Goal: Consume media (video, audio): Consume media (video, audio)

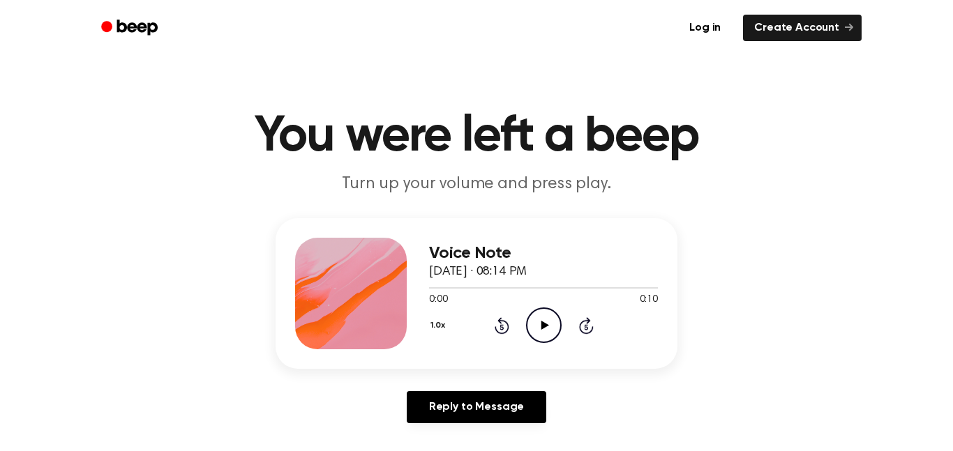
click at [547, 331] on icon "Play Audio" at bounding box center [544, 326] width 36 height 36
click at [619, 302] on div "0:07 0:10" at bounding box center [543, 300] width 229 height 15
click at [599, 304] on div "0:10 0:10" at bounding box center [543, 300] width 229 height 15
click at [545, 313] on icon "Play Audio" at bounding box center [544, 326] width 36 height 36
click at [542, 301] on div "0:04 0:10" at bounding box center [543, 300] width 229 height 15
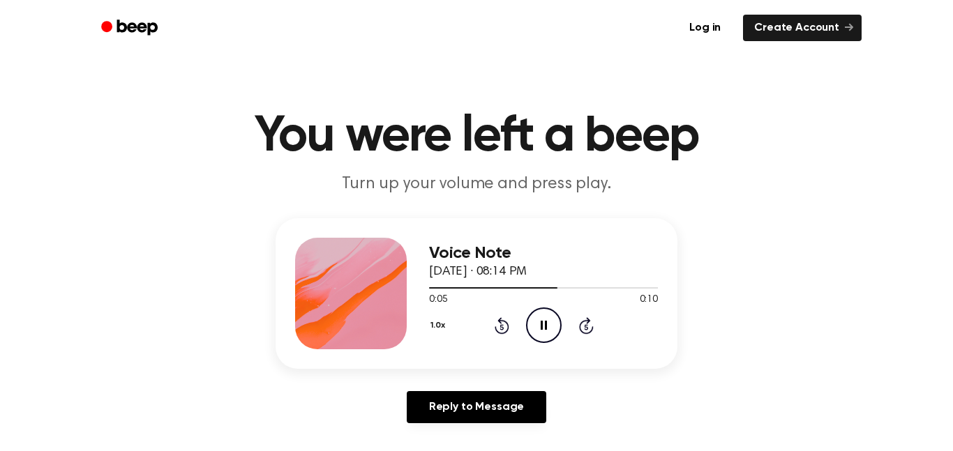
click at [543, 322] on icon "Pause Audio" at bounding box center [544, 326] width 36 height 36
drag, startPoint x: 543, startPoint y: 280, endPoint x: 534, endPoint y: 282, distance: 10.0
click at [534, 282] on div "Voice Note [DATE] · 08:14 PM 0:05 0:10 Your browser does not support the [objec…" at bounding box center [543, 294] width 229 height 112
drag, startPoint x: 557, startPoint y: 285, endPoint x: 525, endPoint y: 285, distance: 32.1
click at [525, 285] on div at bounding box center [543, 287] width 229 height 11
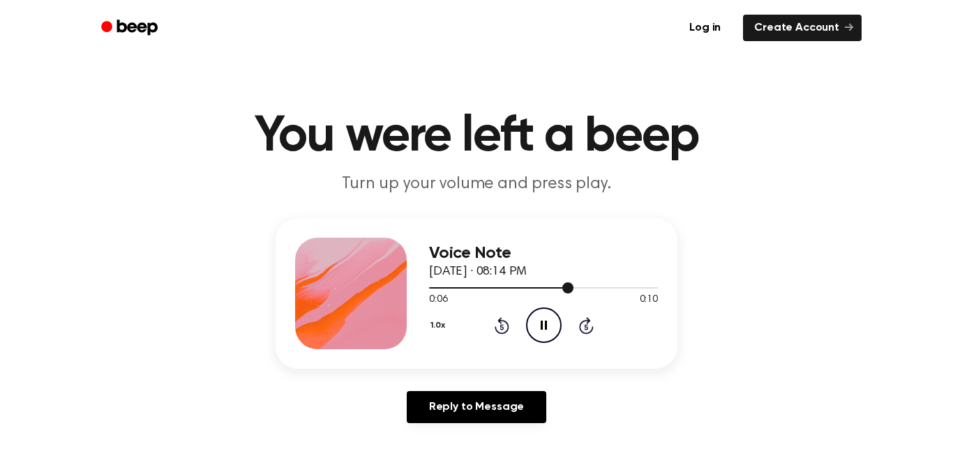
click at [527, 290] on div at bounding box center [543, 287] width 229 height 11
click at [488, 282] on div at bounding box center [543, 287] width 229 height 11
click at [464, 285] on div at bounding box center [543, 287] width 229 height 11
click at [461, 288] on div at bounding box center [490, 287] width 123 height 1
click at [439, 288] on div at bounding box center [445, 287] width 32 height 1
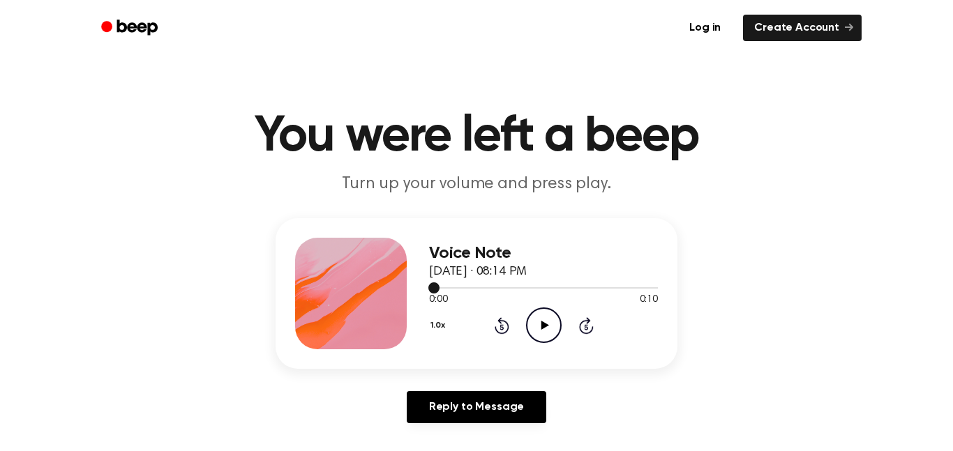
click at [437, 326] on button "1.0x" at bounding box center [439, 326] width 21 height 24
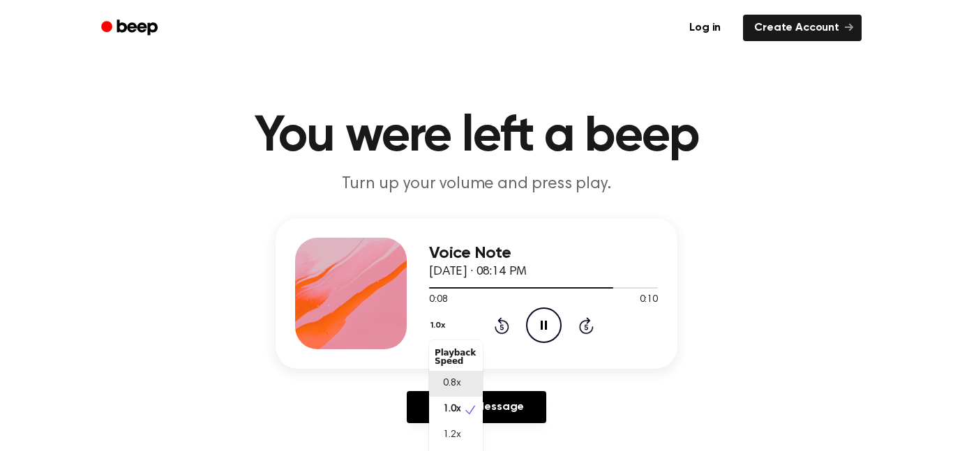
click at [456, 386] on span "0.8x" at bounding box center [451, 384] width 17 height 15
click at [560, 333] on icon "Play Audio" at bounding box center [544, 326] width 36 height 36
click at [554, 322] on icon "Play Audio" at bounding box center [544, 326] width 36 height 36
click at [539, 334] on icon "Play Audio" at bounding box center [544, 326] width 36 height 36
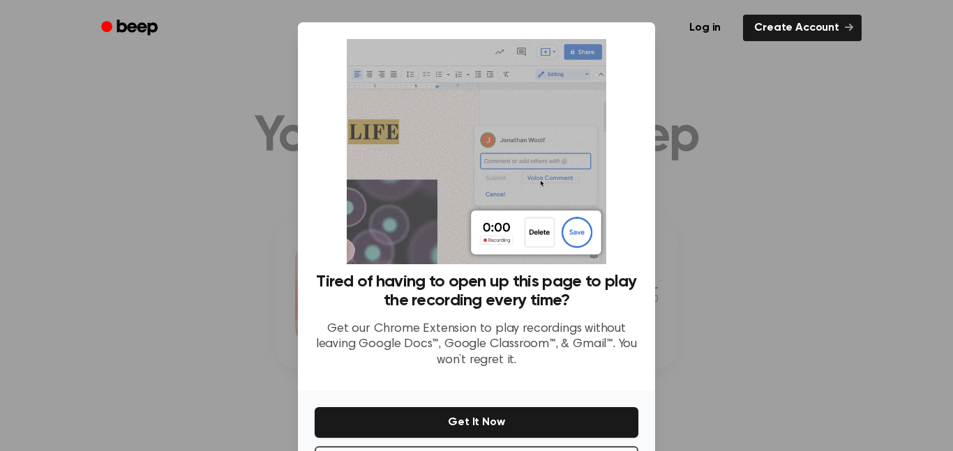
click at [543, 316] on div "Tired of having to open up this page to play the recording every time? Get our …" at bounding box center [477, 326] width 324 height 107
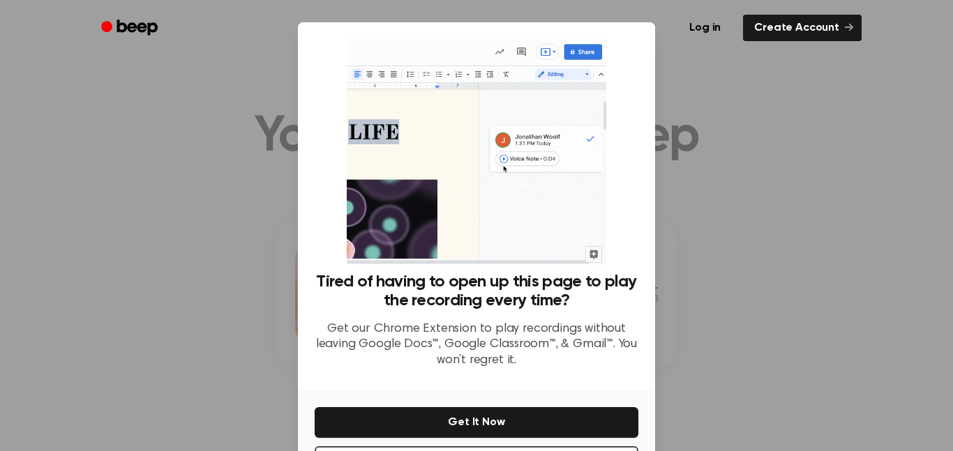
click at [769, 340] on div at bounding box center [476, 225] width 953 height 451
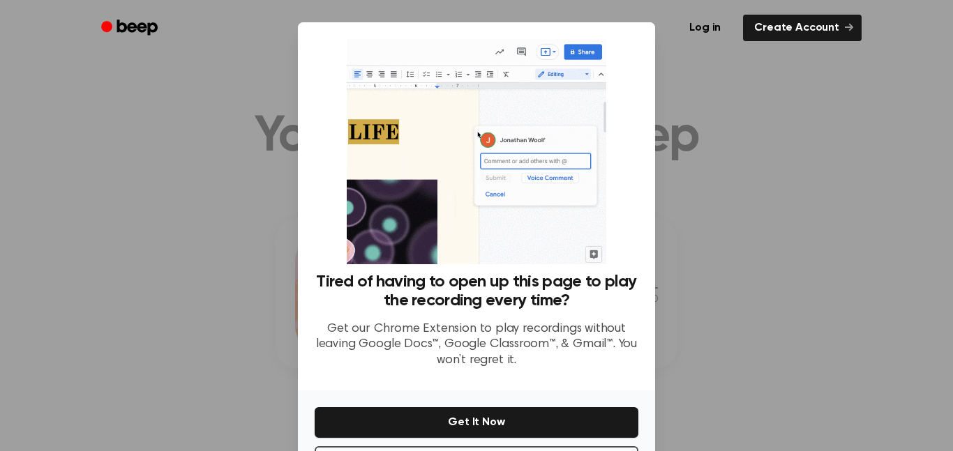
click at [769, 340] on div at bounding box center [476, 225] width 953 height 451
click at [862, 26] on div "Log in Create Account" at bounding box center [477, 28] width 804 height 56
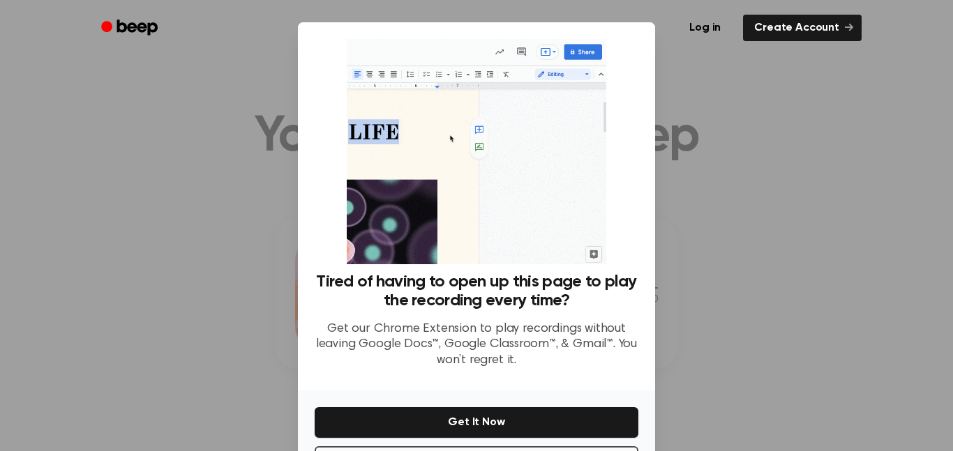
scroll to position [56, 0]
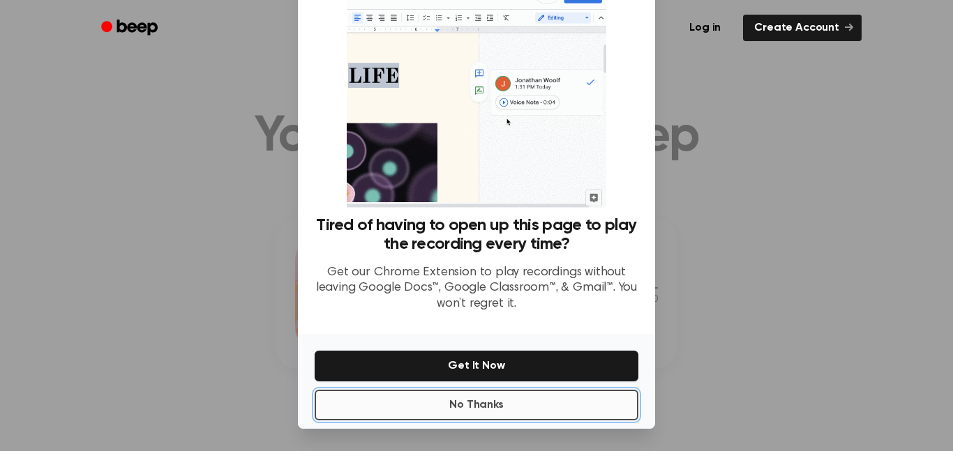
click at [570, 410] on button "No Thanks" at bounding box center [477, 405] width 324 height 31
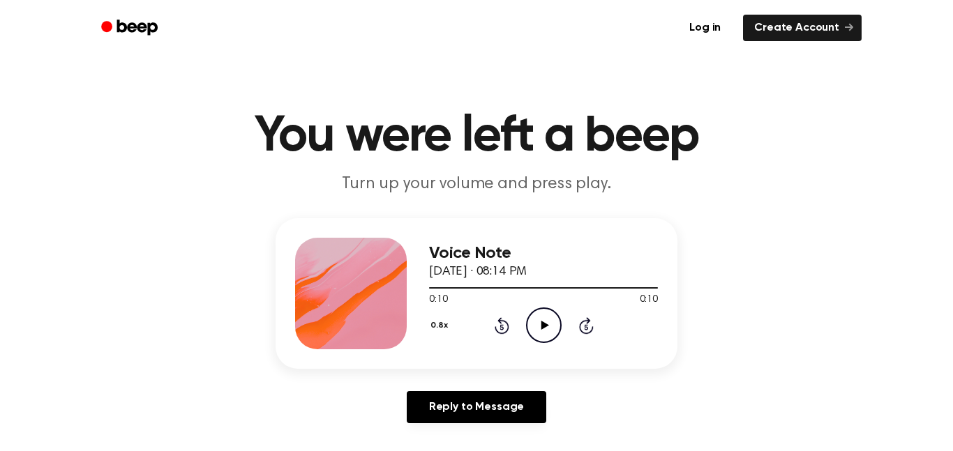
click at [536, 333] on icon "Play Audio" at bounding box center [544, 326] width 36 height 36
click at [551, 322] on icon "Pause Audio" at bounding box center [544, 326] width 36 height 36
click at [551, 322] on icon "Play Audio" at bounding box center [544, 326] width 36 height 36
drag, startPoint x: 451, startPoint y: 283, endPoint x: 414, endPoint y: 287, distance: 37.9
click at [414, 287] on div "Voice Note [DATE] · 08:14 PM 0:05 0:10 Your browser does not support the [objec…" at bounding box center [477, 293] width 402 height 151
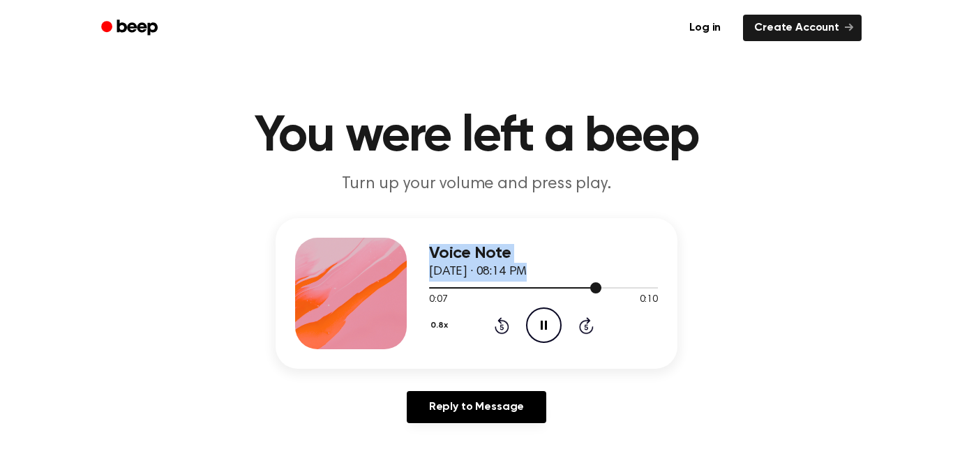
click at [458, 284] on div at bounding box center [543, 287] width 229 height 11
